Goal: Task Accomplishment & Management: Manage account settings

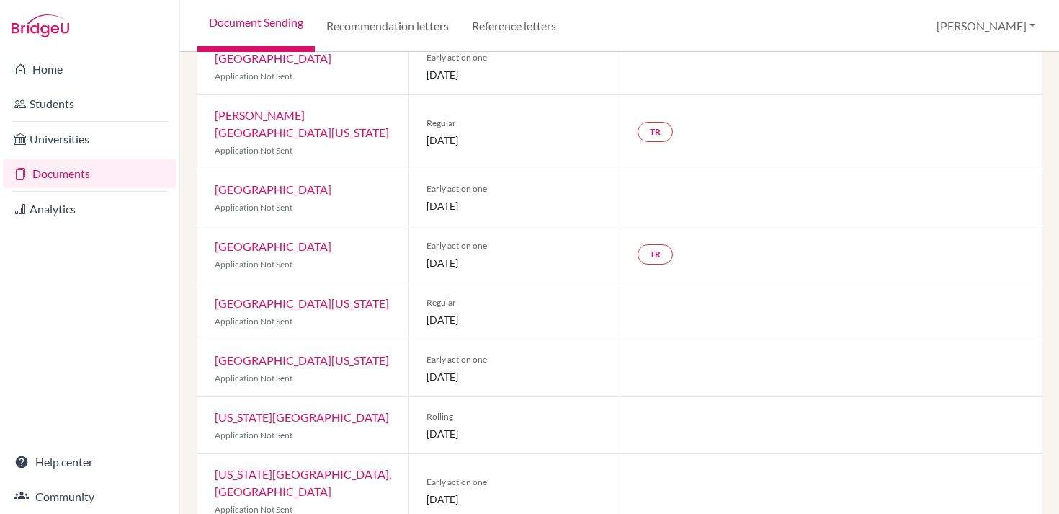
scroll to position [173, 0]
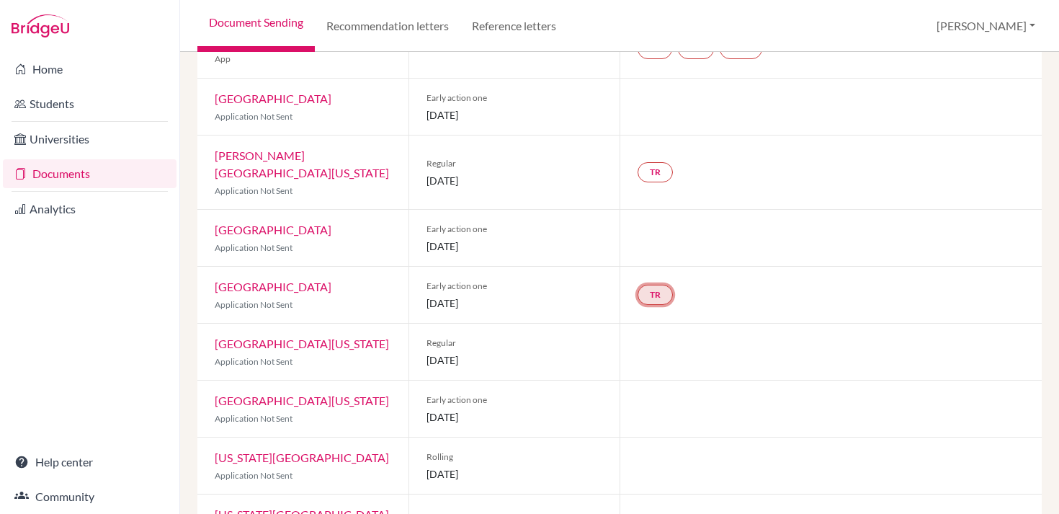
click at [647, 285] on link "TR" at bounding box center [655, 295] width 35 height 20
click at [727, 272] on div "TR Teacher recommendation Incomplete" at bounding box center [831, 295] width 422 height 56
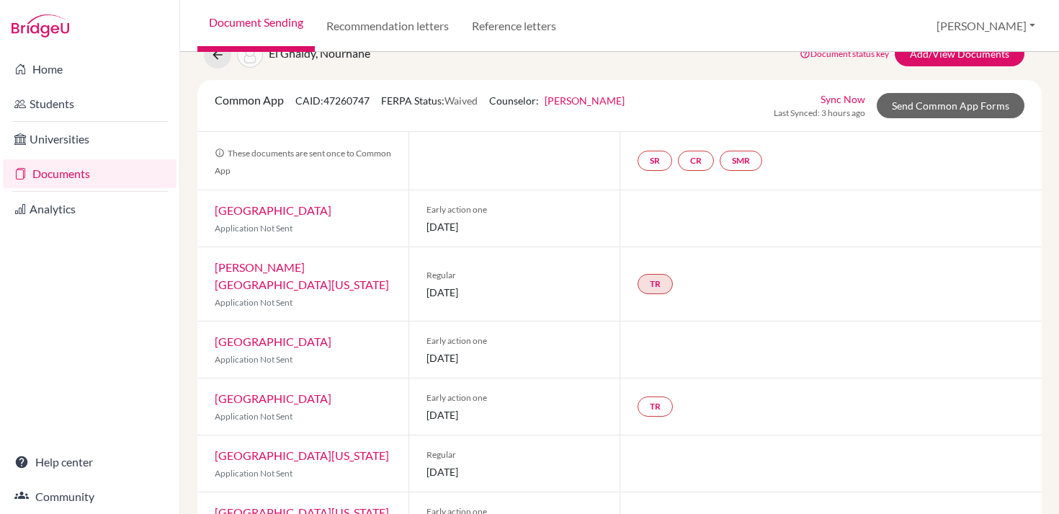
scroll to position [55, 0]
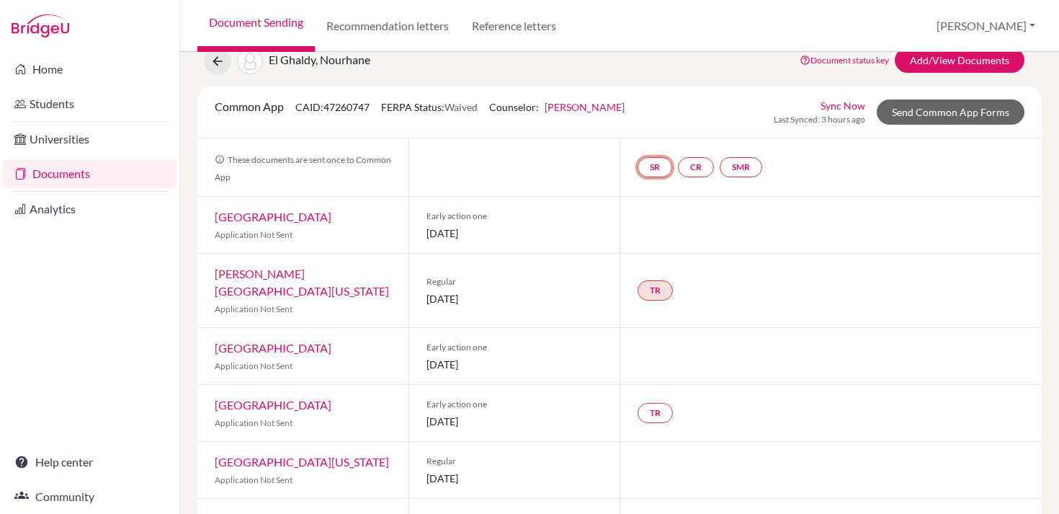
click at [654, 171] on link "SR" at bounding box center [655, 167] width 35 height 20
click at [691, 167] on link "CR" at bounding box center [696, 167] width 36 height 20
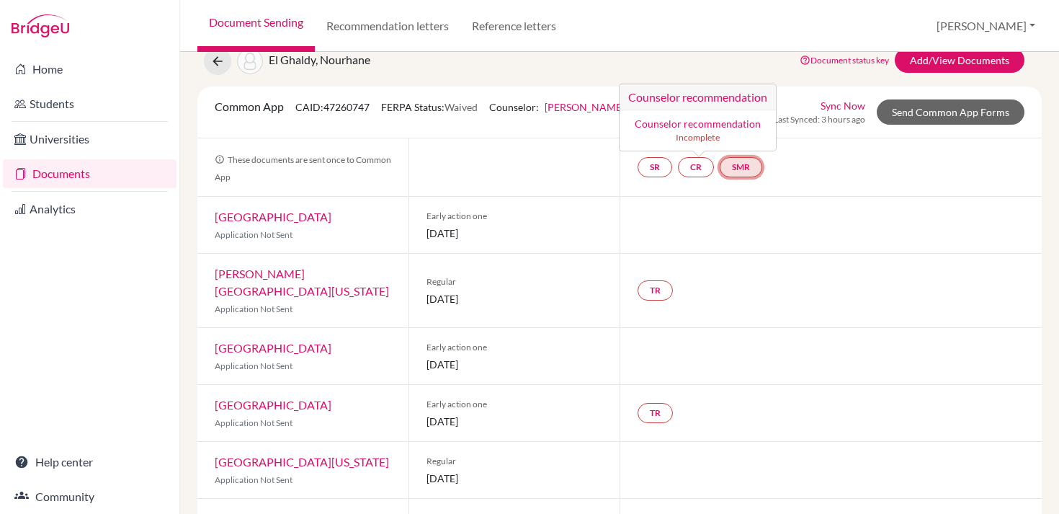
click at [739, 166] on link "SMR" at bounding box center [741, 167] width 43 height 20
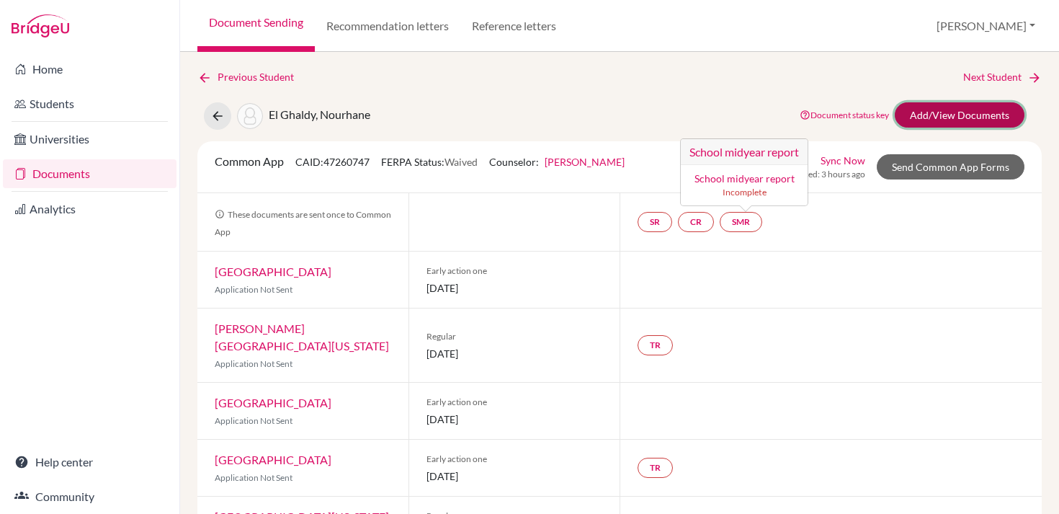
click at [938, 110] on link "Add/View Documents" at bounding box center [960, 114] width 130 height 25
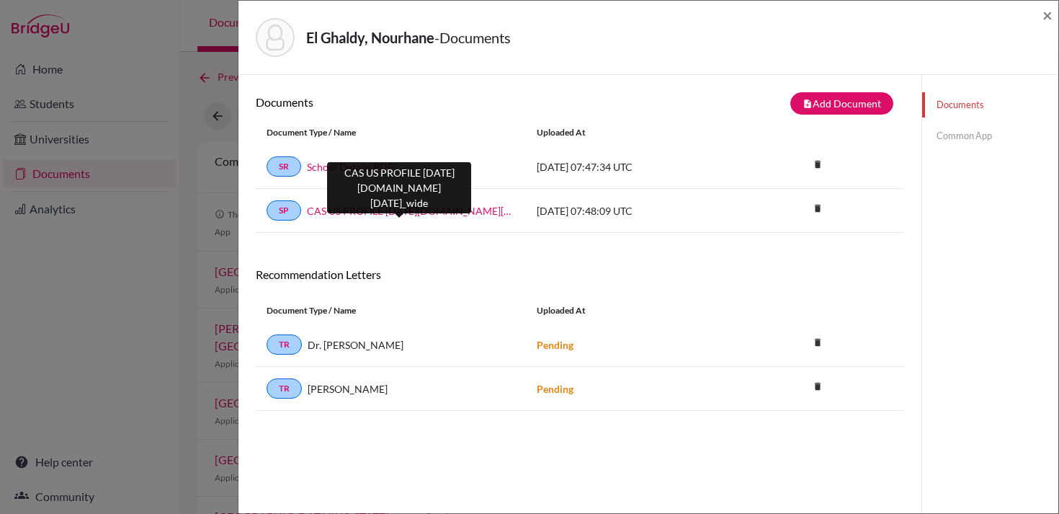
click at [441, 210] on link "CAS US PROFILE 2024-2025.school_wide" at bounding box center [411, 210] width 208 height 15
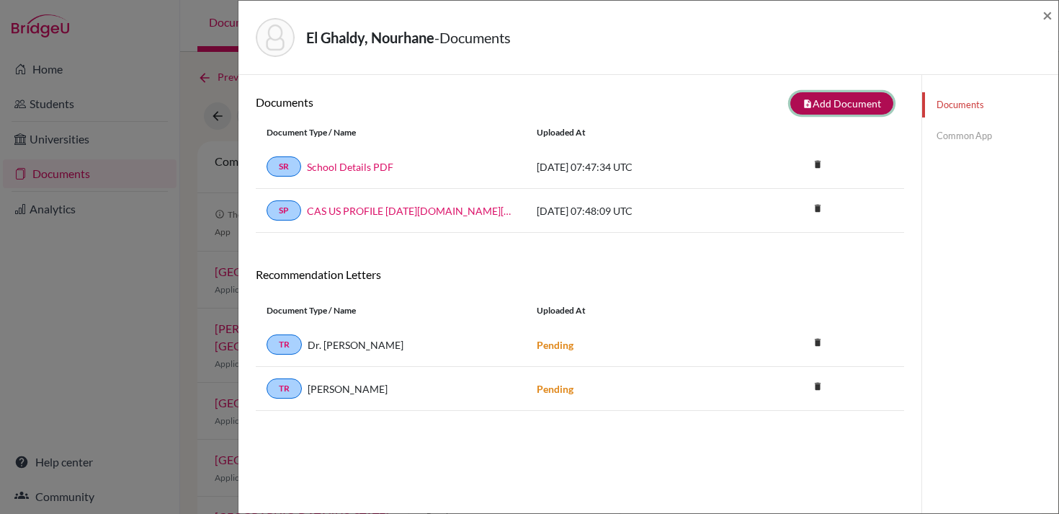
click at [845, 100] on button "note_add Add Document" at bounding box center [842, 103] width 103 height 22
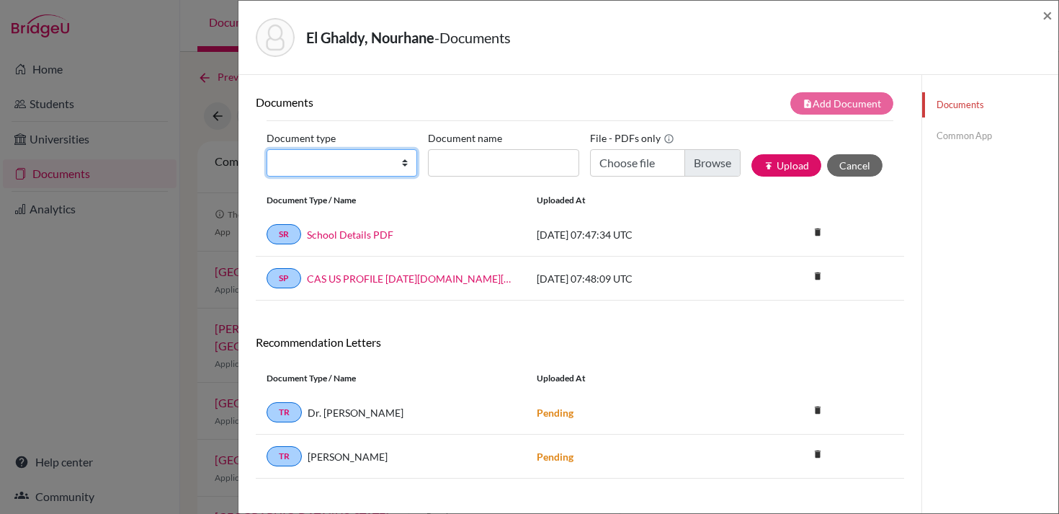
click at [393, 164] on select "Change explanation for Common App reports Counselor recommendation Internationa…" at bounding box center [342, 162] width 151 height 27
select select "4"
click at [267, 149] on select "Change explanation for Common App reports Counselor recommendation Internationa…" at bounding box center [342, 162] width 151 height 27
click at [468, 126] on form "Document type Change explanation for Common App reports Counselor recommendatio…" at bounding box center [580, 154] width 627 height 68
click at [1044, 19] on span "×" at bounding box center [1048, 14] width 10 height 21
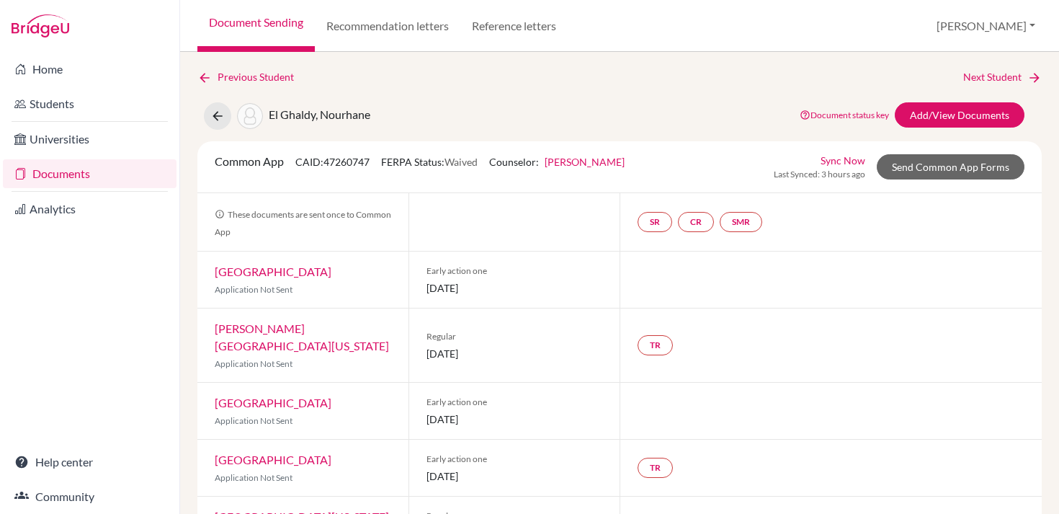
click at [476, 94] on div "Previous Student Next Student El Ghaldy, Nourhane Document status key TR Requir…" at bounding box center [619, 499] width 845 height 860
click at [81, 176] on link "Documents" at bounding box center [90, 173] width 174 height 29
